Goal: Transaction & Acquisition: Purchase product/service

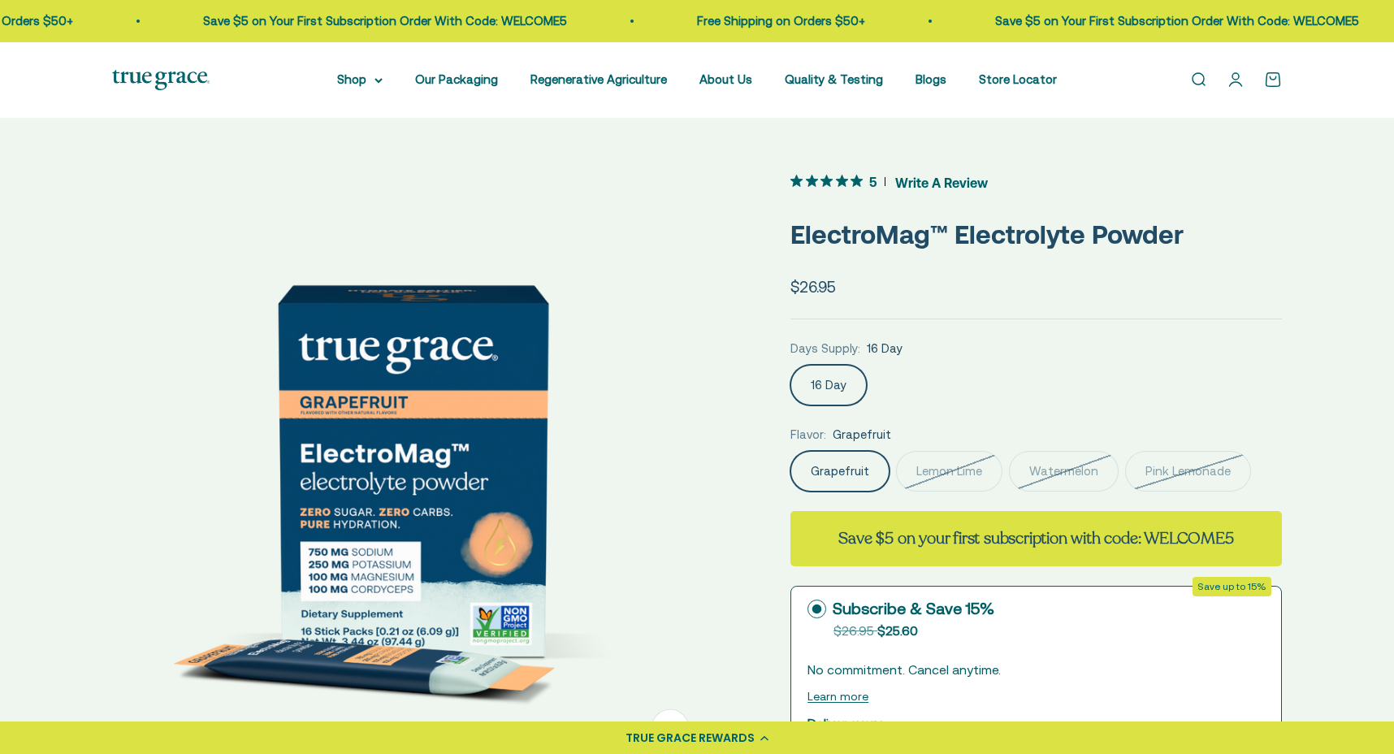
click at [1139, 472] on label "Pink Lemonade" at bounding box center [1188, 471] width 126 height 41
click at [791, 451] on input "Pink Lemonade" at bounding box center [790, 450] width 1 height 1
click at [1149, 483] on label "Pink Lemonade" at bounding box center [1188, 471] width 126 height 41
click at [791, 451] on input "Pink Lemonade" at bounding box center [790, 450] width 1 height 1
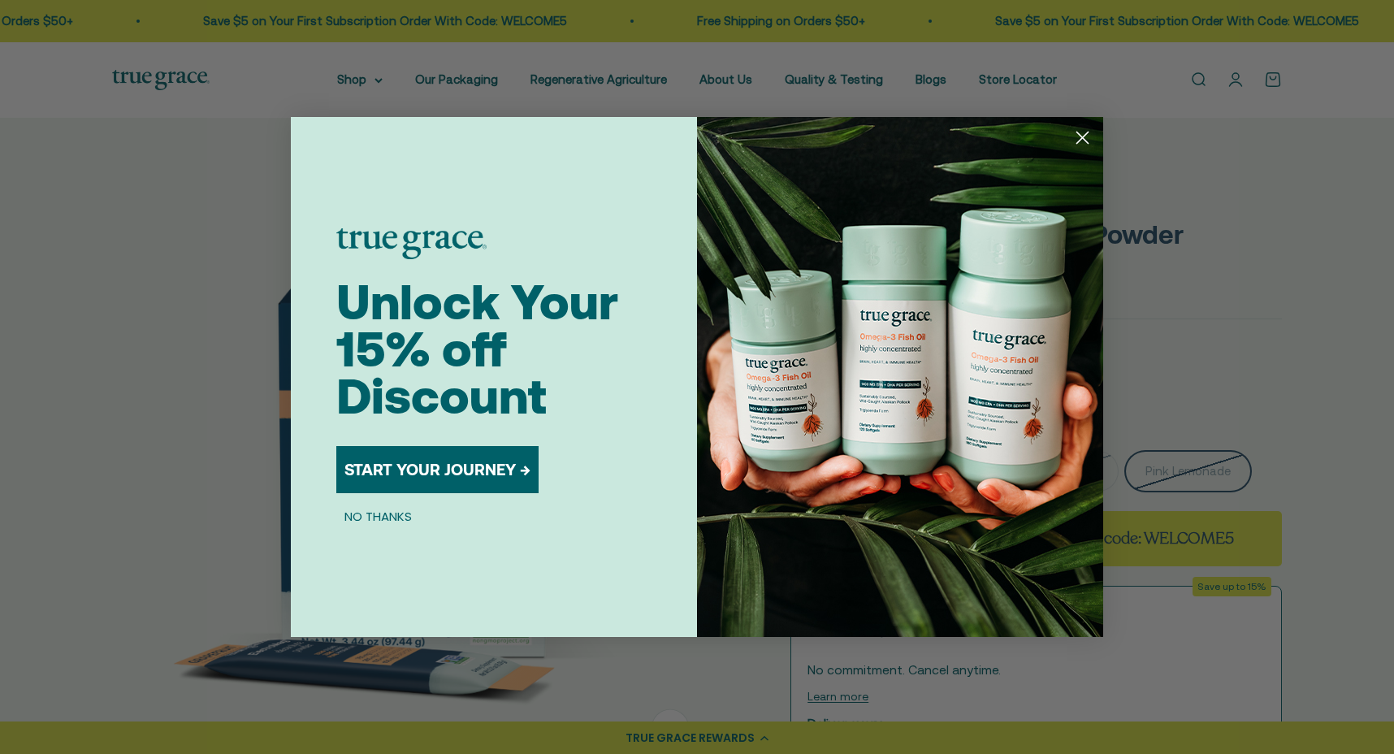
click at [1121, 371] on div "Close dialog Unlock Your 15% off Discount START YOUR JOURNEY → NO THANKS Submit" at bounding box center [697, 377] width 1394 height 754
click at [1254, 108] on div "Close dialog Unlock Your 15% off Discount START YOUR JOURNEY → NO THANKS Submit" at bounding box center [697, 377] width 1394 height 754
